Goal: Task Accomplishment & Management: Manage account settings

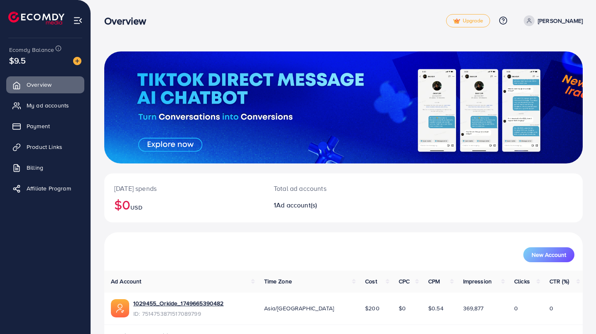
scroll to position [26, 0]
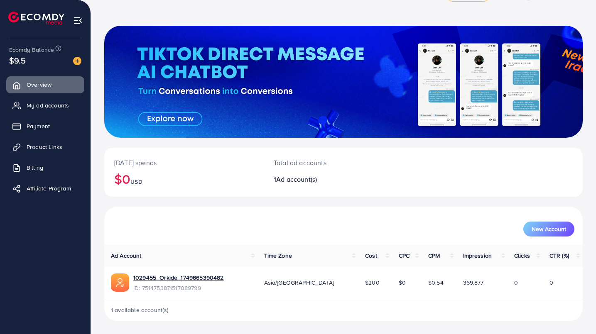
click at [22, 127] on link "Payment" at bounding box center [45, 126] width 78 height 17
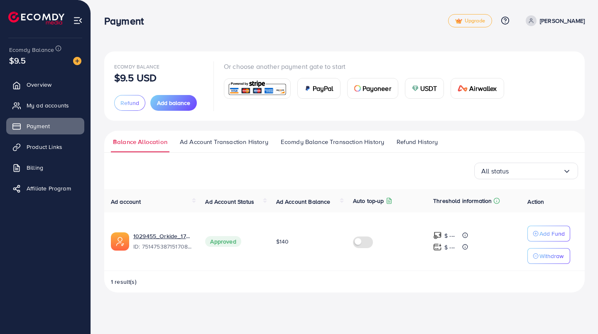
click at [549, 233] on p "Add Fund" at bounding box center [551, 234] width 25 height 10
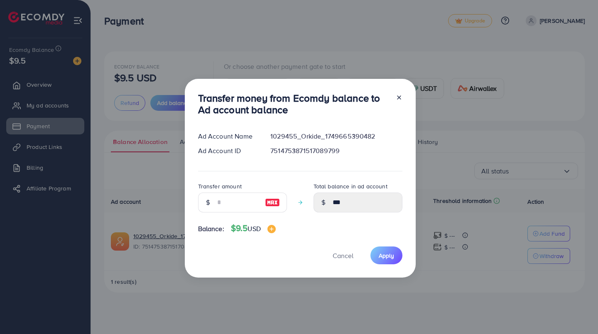
click at [276, 200] on img at bounding box center [272, 203] width 15 height 10
type input "*"
type input "******"
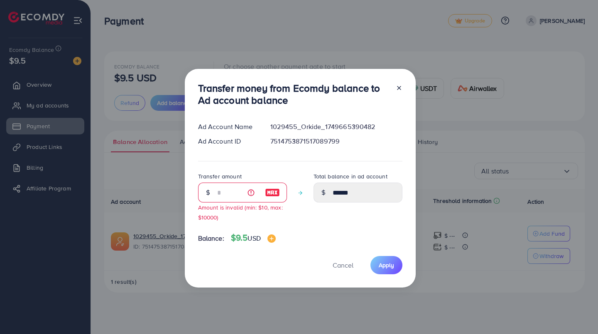
click at [396, 89] on icon at bounding box center [399, 88] width 7 height 7
type input "***"
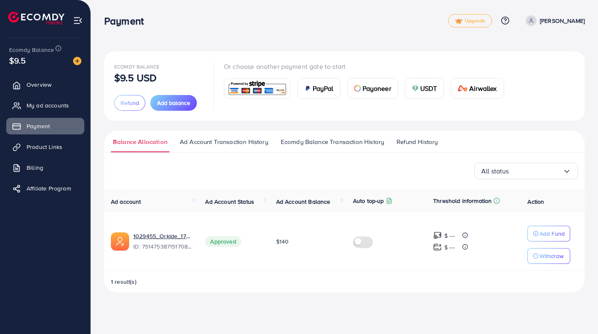
click at [173, 103] on span "Add balance" at bounding box center [173, 103] width 33 height 8
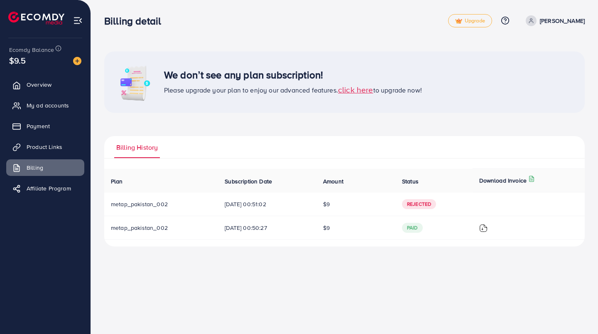
click at [48, 127] on span "Payment" at bounding box center [38, 126] width 23 height 8
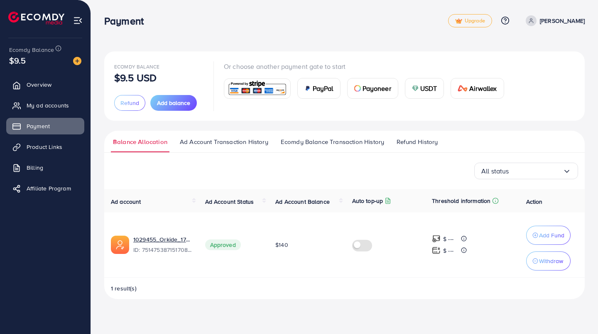
click at [125, 108] on button "Refund" at bounding box center [129, 103] width 31 height 16
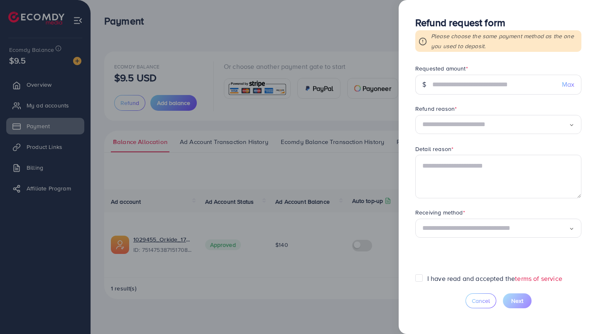
click at [361, 21] on div at bounding box center [299, 167] width 598 height 334
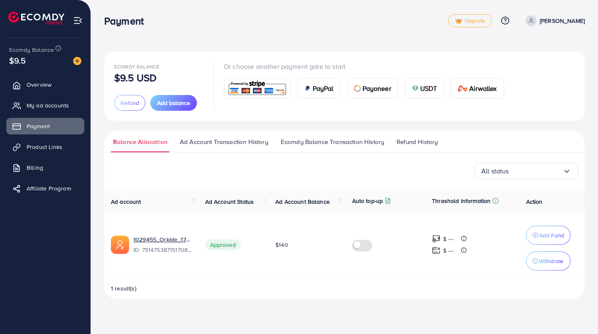
click at [33, 53] on span "Ecomdy Balance" at bounding box center [31, 50] width 45 height 8
click at [35, 57] on div "$9.5" at bounding box center [45, 60] width 72 height 12
click at [549, 236] on p "Add Fund" at bounding box center [551, 235] width 25 height 10
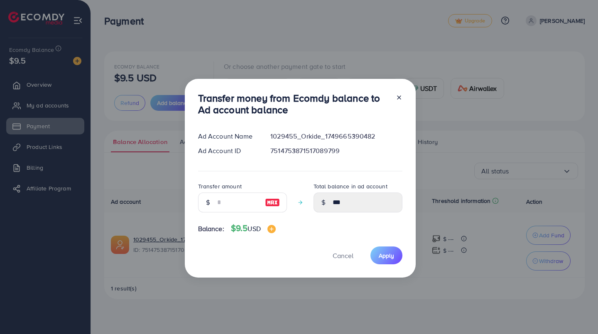
click at [398, 99] on icon at bounding box center [399, 97] width 7 height 7
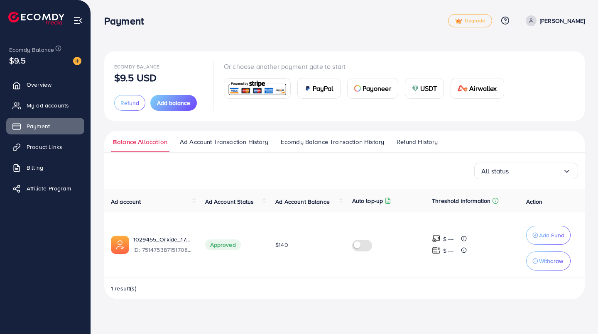
click at [173, 106] on span "Add balance" at bounding box center [173, 103] width 33 height 8
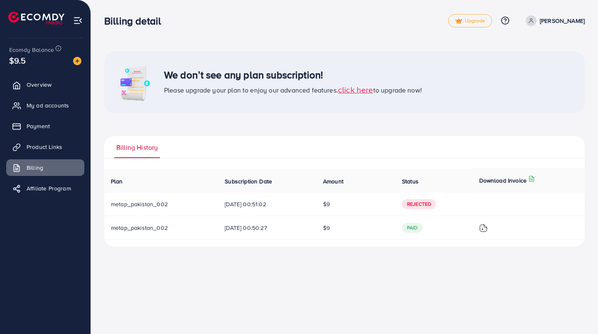
click at [47, 129] on span "Payment" at bounding box center [38, 126] width 23 height 8
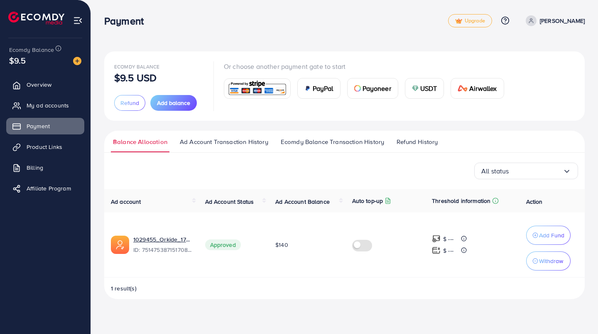
click at [129, 100] on span "Refund" at bounding box center [129, 103] width 19 height 8
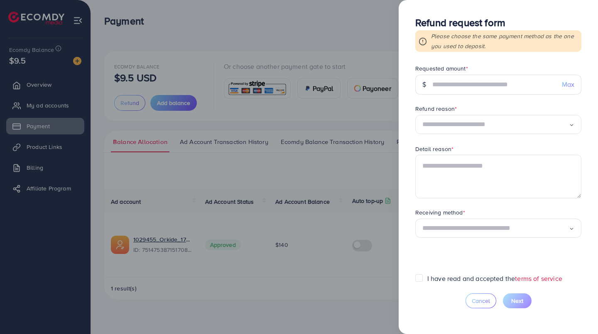
click at [359, 19] on div at bounding box center [299, 167] width 598 height 334
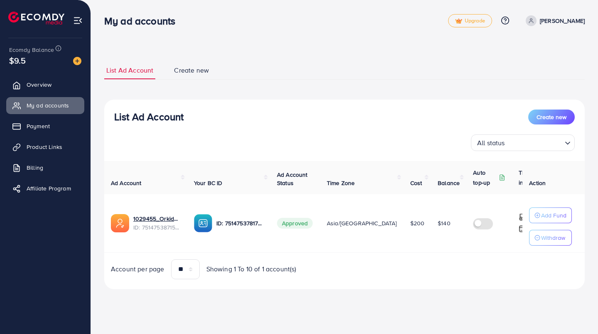
click at [546, 215] on p "Add Fund" at bounding box center [553, 215] width 25 height 10
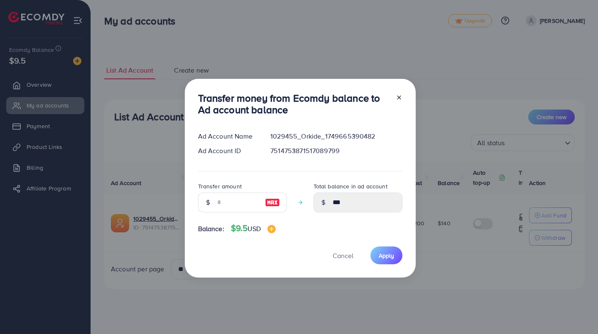
click at [398, 98] on icon at bounding box center [399, 97] width 7 height 7
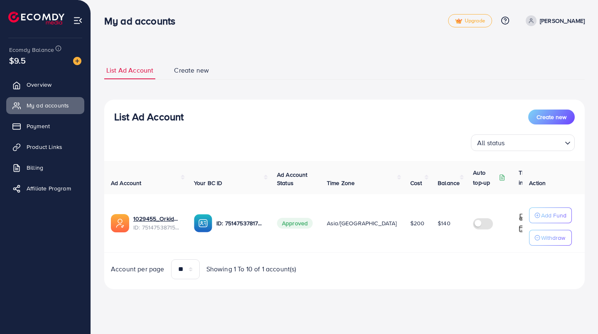
click at [362, 225] on span "Asia/[GEOGRAPHIC_DATA]" at bounding box center [362, 223] width 70 height 8
click at [30, 53] on span "Ecomdy Balance" at bounding box center [31, 50] width 45 height 8
click at [49, 61] on div "$9.5" at bounding box center [45, 60] width 72 height 12
click at [46, 129] on span "Payment" at bounding box center [38, 126] width 23 height 8
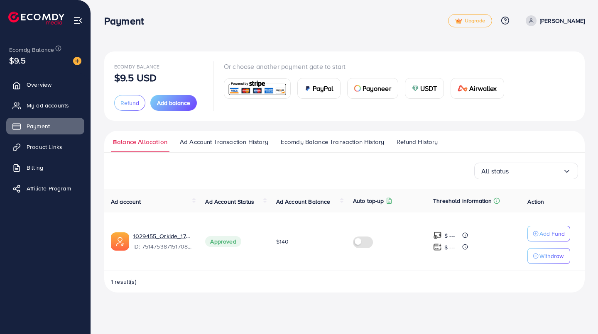
click at [175, 100] on span "Add balance" at bounding box center [173, 103] width 33 height 8
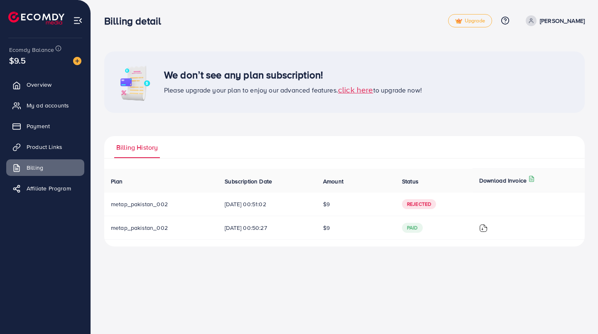
click at [354, 90] on span "click here" at bounding box center [355, 89] width 35 height 11
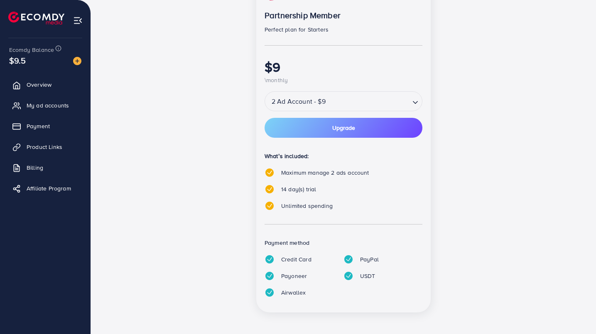
scroll to position [113, 0]
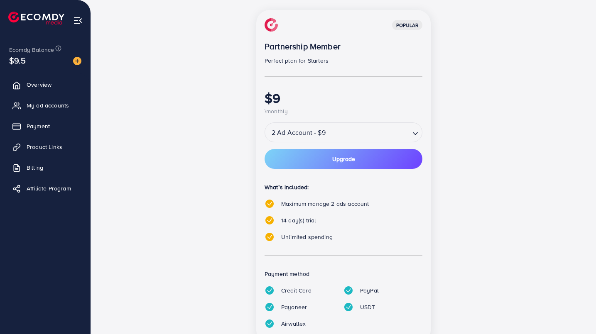
click at [421, 129] on div "Loading..." at bounding box center [416, 132] width 12 height 15
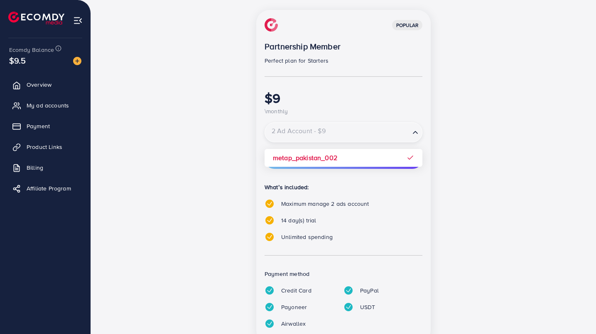
click at [417, 131] on icon "Search for option" at bounding box center [415, 132] width 8 height 8
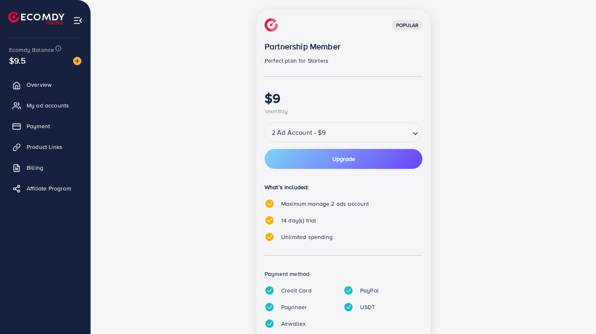
click at [383, 160] on button "Upgrade" at bounding box center [343, 159] width 158 height 20
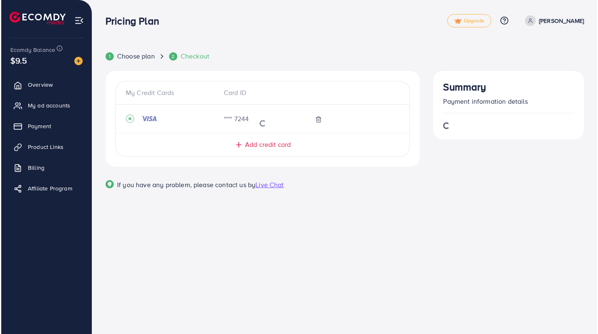
scroll to position [0, 0]
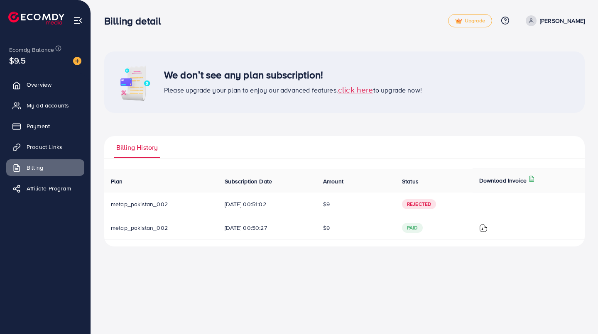
click at [28, 118] on link "Payment" at bounding box center [45, 126] width 78 height 17
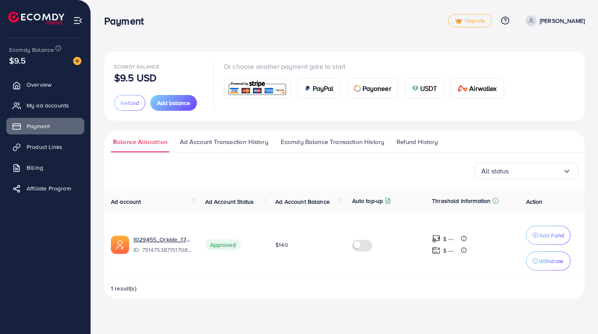
click at [183, 107] on button "Add balance" at bounding box center [173, 103] width 46 height 16
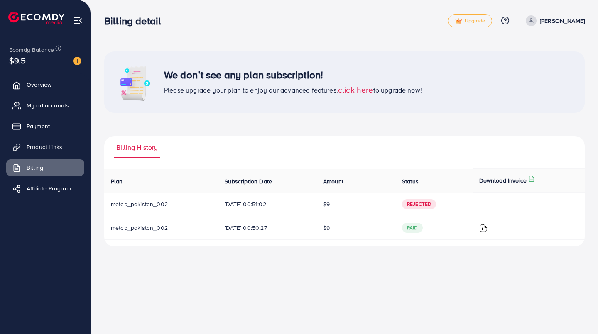
click at [26, 126] on link "Payment" at bounding box center [45, 126] width 78 height 17
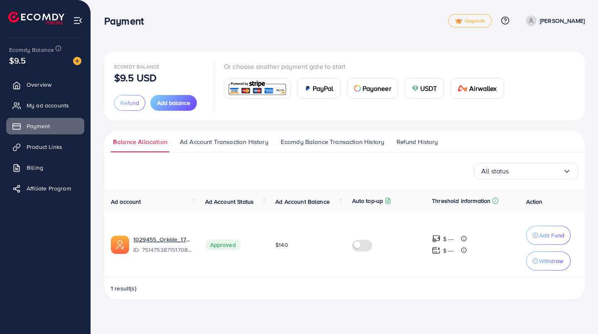
click at [122, 108] on button "Refund" at bounding box center [129, 103] width 31 height 16
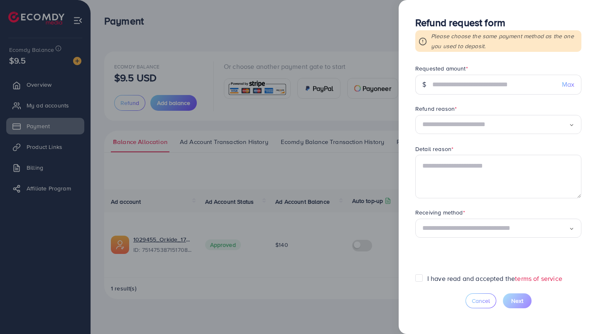
click at [340, 35] on div at bounding box center [299, 167] width 598 height 334
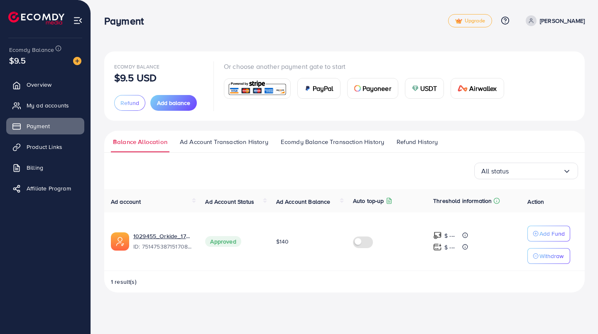
click at [30, 107] on span "My ad accounts" at bounding box center [48, 105] width 42 height 8
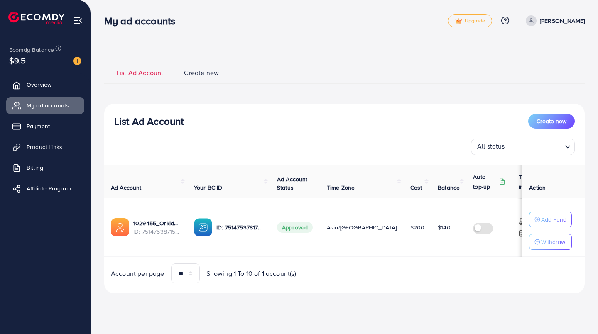
click at [555, 218] on p "Add Fund" at bounding box center [553, 220] width 25 height 10
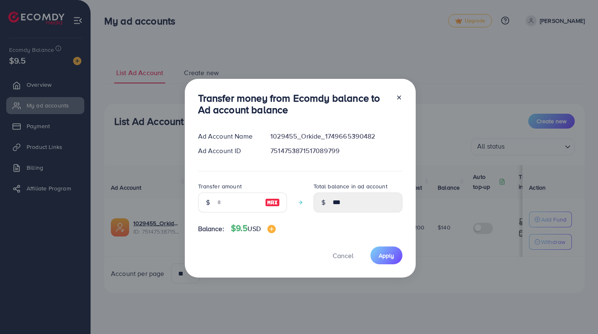
click at [399, 96] on line at bounding box center [398, 97] width 3 height 3
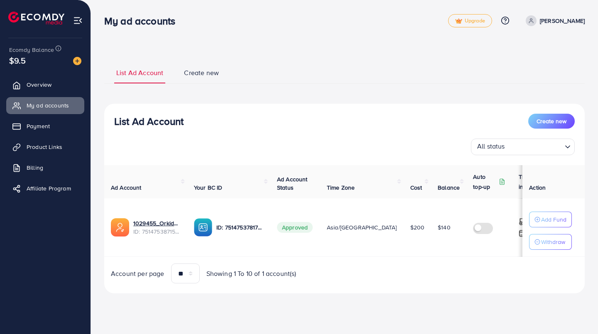
click at [77, 59] on img at bounding box center [77, 61] width 8 height 8
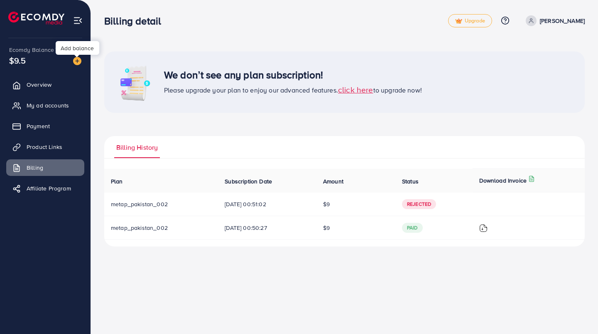
click at [514, 181] on p "Download Invoice" at bounding box center [503, 181] width 48 height 10
click at [535, 179] on icon at bounding box center [531, 179] width 7 height 7
click at [553, 78] on div "We don’t see any plan subscription! Please upgrade your plan to enjoy our advan…" at bounding box center [344, 81] width 480 height 61
click at [485, 18] on span "Upgrade" at bounding box center [470, 21] width 30 height 6
click at [37, 146] on span "Product Links" at bounding box center [45, 147] width 36 height 8
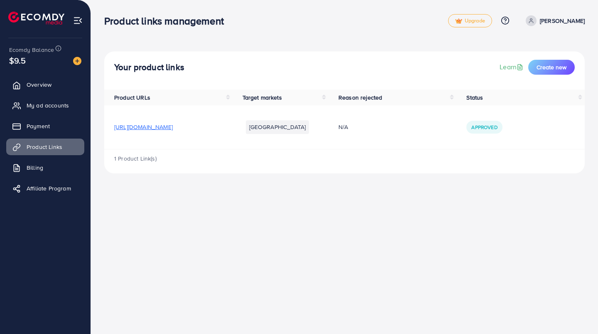
click at [32, 128] on span "Payment" at bounding box center [38, 126] width 23 height 8
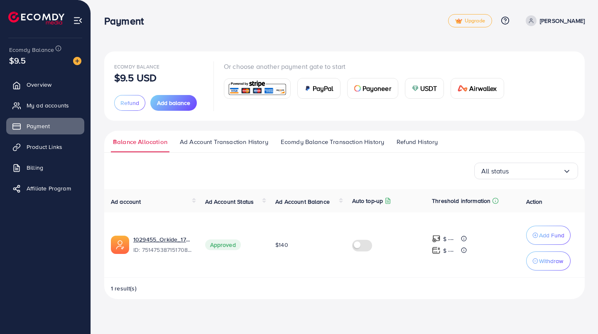
click at [32, 104] on span "My ad accounts" at bounding box center [48, 105] width 42 height 8
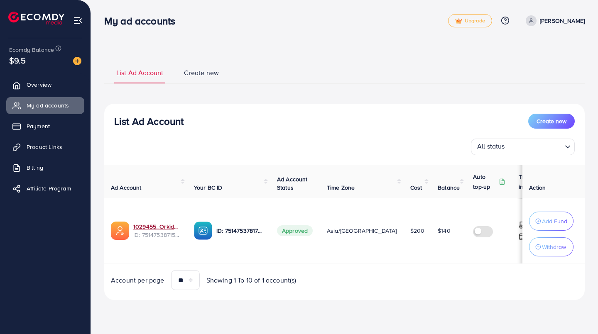
click at [164, 223] on link "1029455_Orkide_1749665390482" at bounding box center [156, 226] width 47 height 8
click at [192, 283] on select "** ** ** ***" at bounding box center [185, 280] width 29 height 20
click at [213, 305] on div "List Ad Account Create new List Ad Account Create new All status Loading... Ad …" at bounding box center [344, 180] width 480 height 259
click at [199, 71] on span "Create new" at bounding box center [201, 73] width 35 height 10
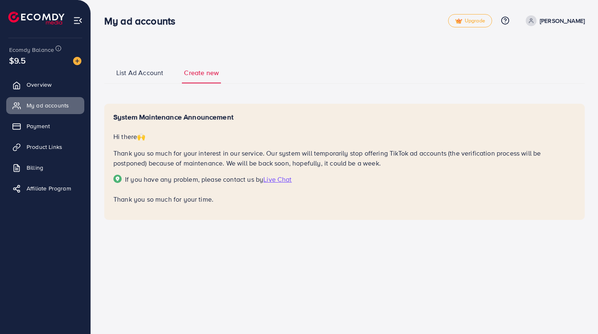
click at [129, 73] on span "List Ad Account" at bounding box center [139, 73] width 47 height 10
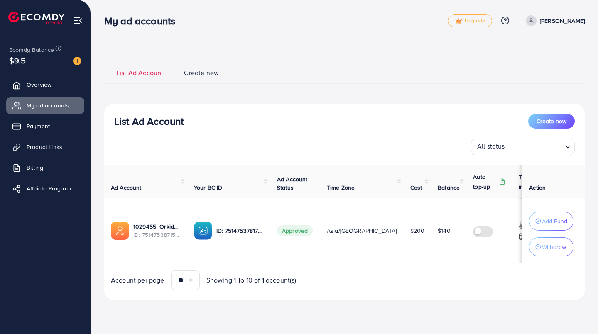
click at [550, 250] on p "Withdraw" at bounding box center [554, 247] width 24 height 10
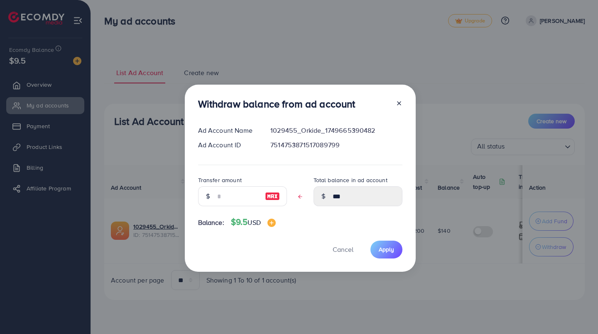
click at [398, 103] on line at bounding box center [398, 103] width 3 height 3
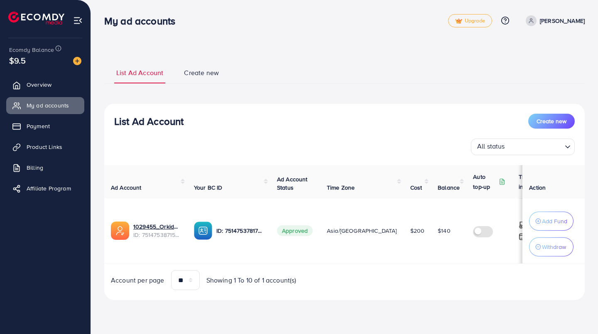
click at [560, 147] on input "Search for option" at bounding box center [534, 147] width 54 height 13
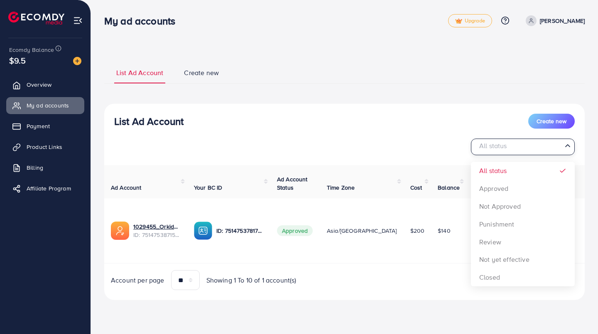
click at [567, 145] on icon "Search for option" at bounding box center [567, 146] width 8 height 8
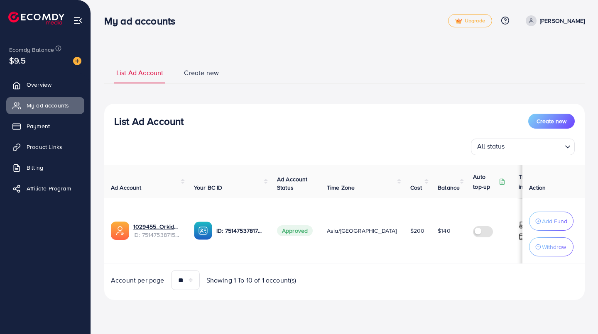
click at [40, 83] on span "Overview" at bounding box center [39, 85] width 25 height 8
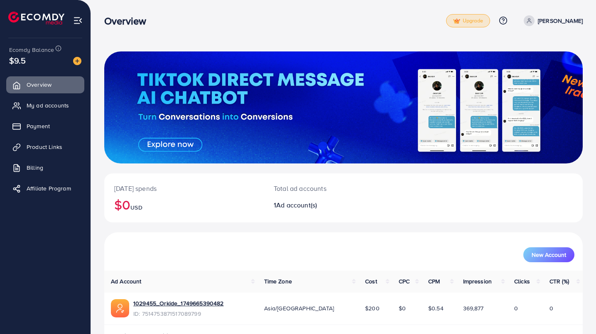
click at [483, 20] on span "Upgrade" at bounding box center [468, 21] width 30 height 6
